Goal: Submit feedback/report problem

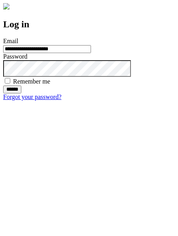
type input "**********"
click at [21, 93] on input "******" at bounding box center [12, 89] width 18 height 8
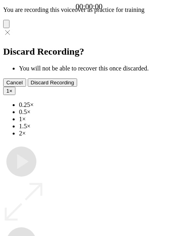
type input "**********"
